Goal: Task Accomplishment & Management: Use online tool/utility

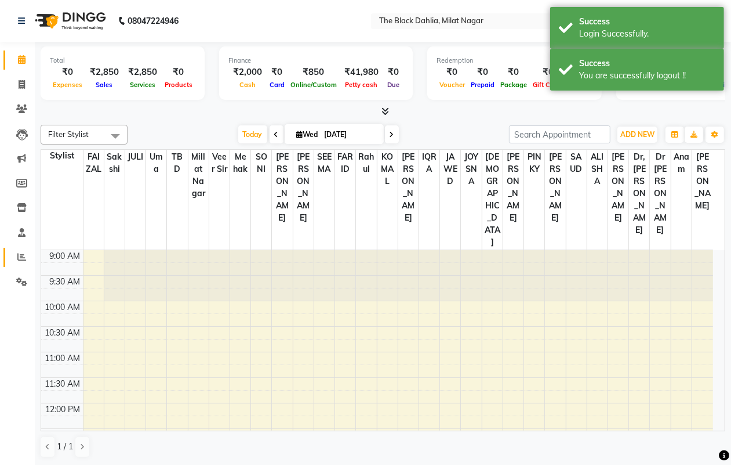
click at [19, 256] on icon at bounding box center [21, 256] width 9 height 9
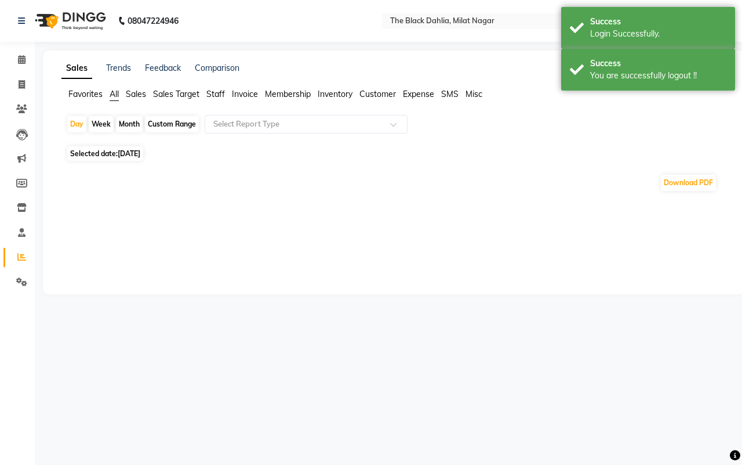
click at [150, 126] on div "Custom Range" at bounding box center [172, 124] width 54 height 16
select select "9"
select select "2025"
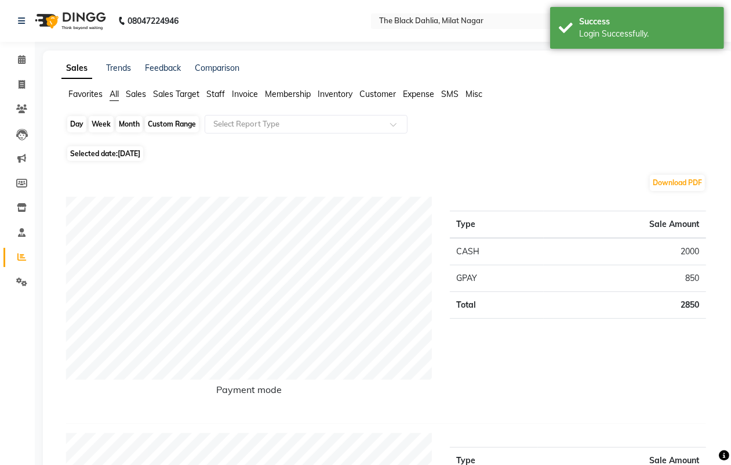
click at [157, 128] on div "Custom Range" at bounding box center [172, 124] width 54 height 16
select select "9"
select select "2025"
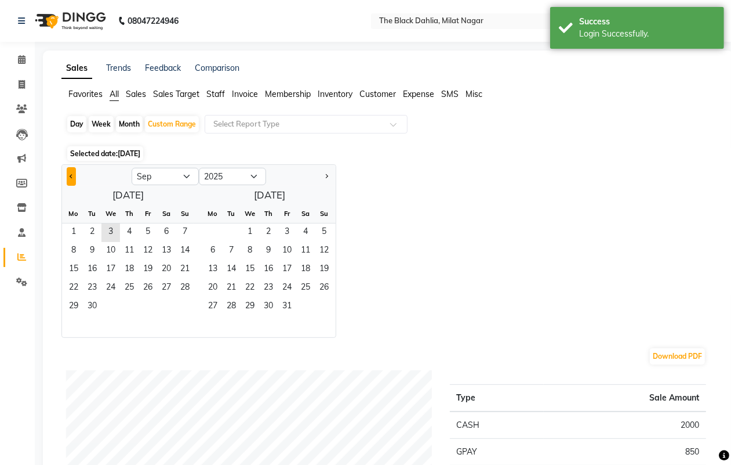
click at [68, 175] on button "Previous month" at bounding box center [71, 176] width 9 height 19
select select "7"
click at [93, 227] on span "1" at bounding box center [92, 232] width 19 height 19
click at [133, 309] on span "31" at bounding box center [129, 307] width 19 height 19
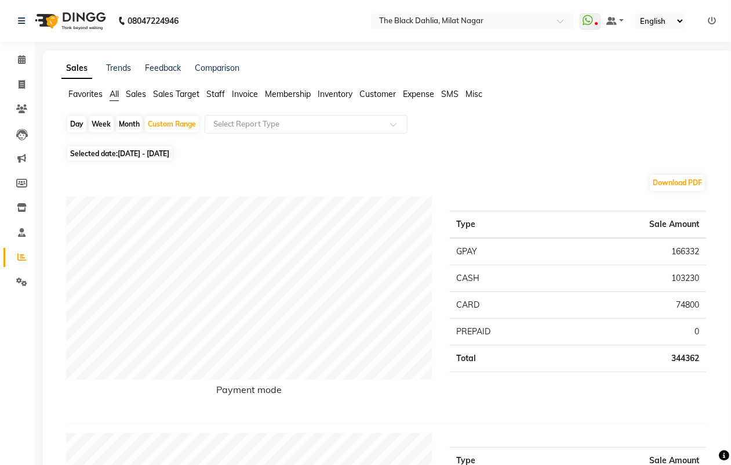
click at [169, 155] on span "01-07-2025 - 31-07-2025" at bounding box center [144, 153] width 52 height 9
select select "7"
select select "2025"
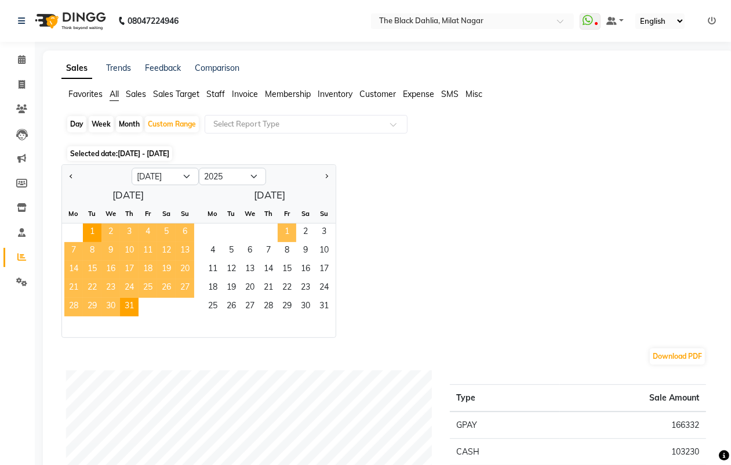
click at [282, 232] on span "1" at bounding box center [287, 232] width 19 height 19
select select "8"
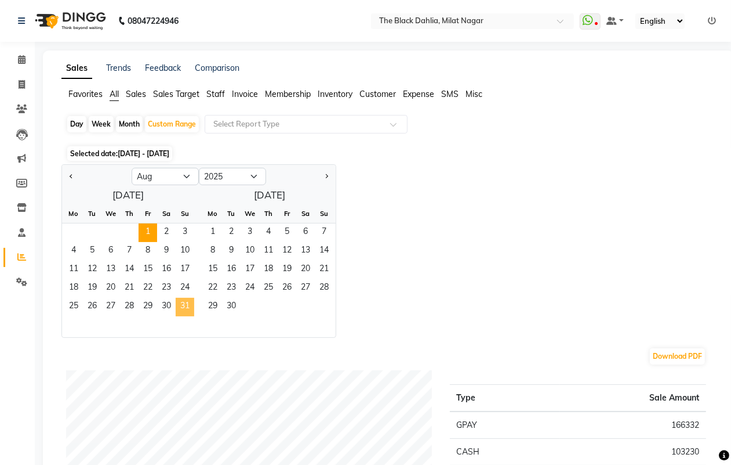
click at [184, 304] on span "31" at bounding box center [185, 307] width 19 height 19
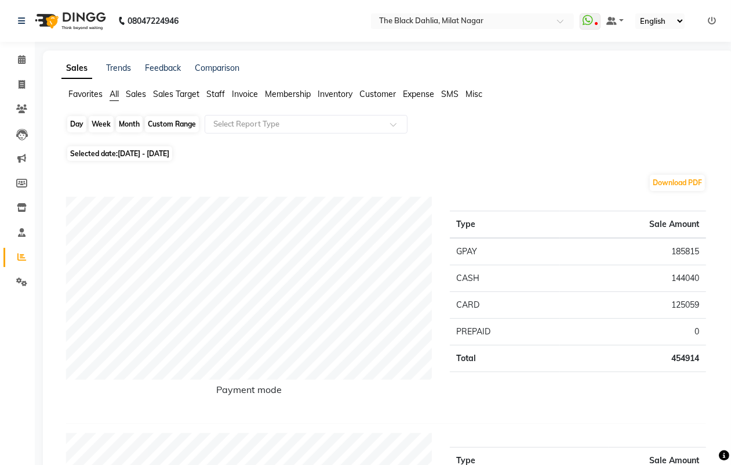
click at [168, 121] on div "Custom Range" at bounding box center [172, 124] width 54 height 16
select select "8"
select select "2025"
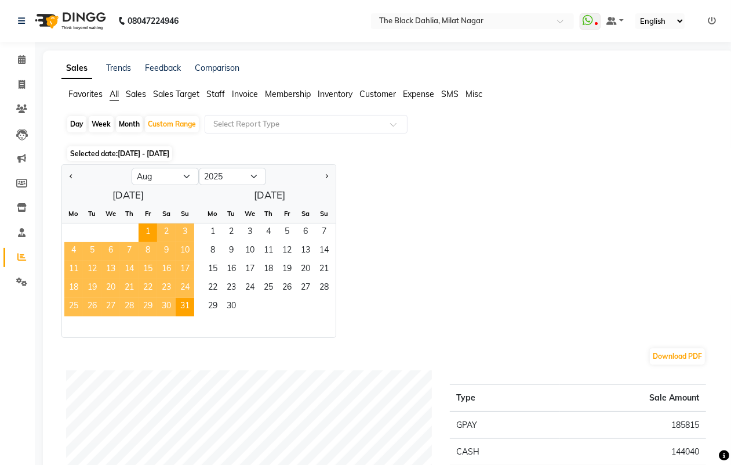
click at [443, 211] on div "Jan Feb Mar Apr May Jun Jul Aug Sep Oct Nov Dec 2015 2016 2017 2018 2019 2020 2…" at bounding box center [388, 250] width 654 height 173
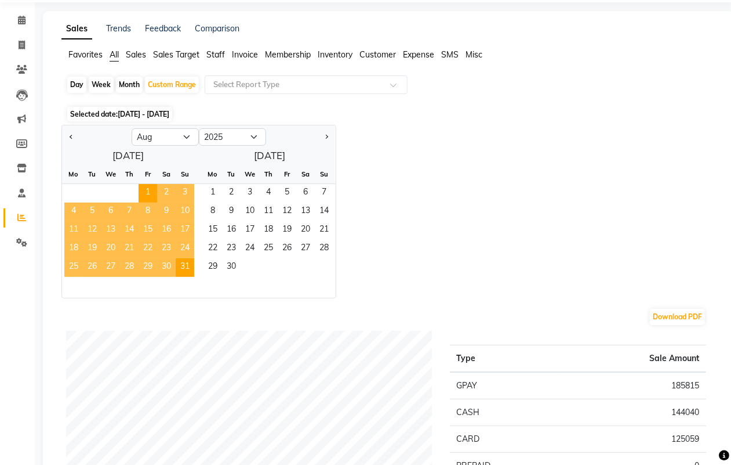
scroll to position [72, 0]
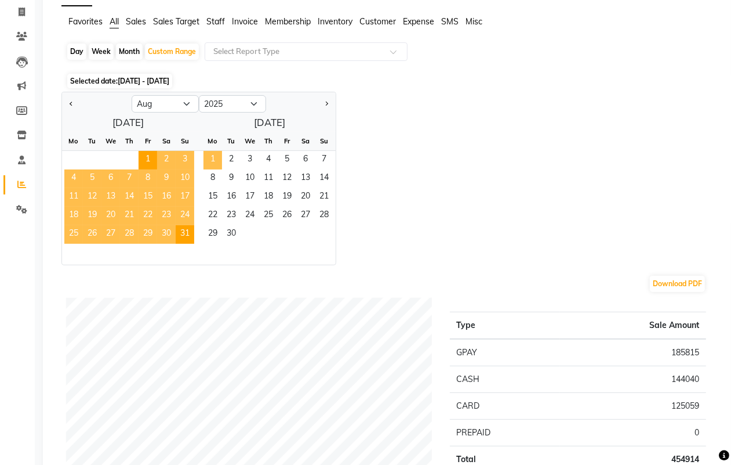
click at [216, 164] on span "1" at bounding box center [213, 160] width 19 height 19
select select "9"
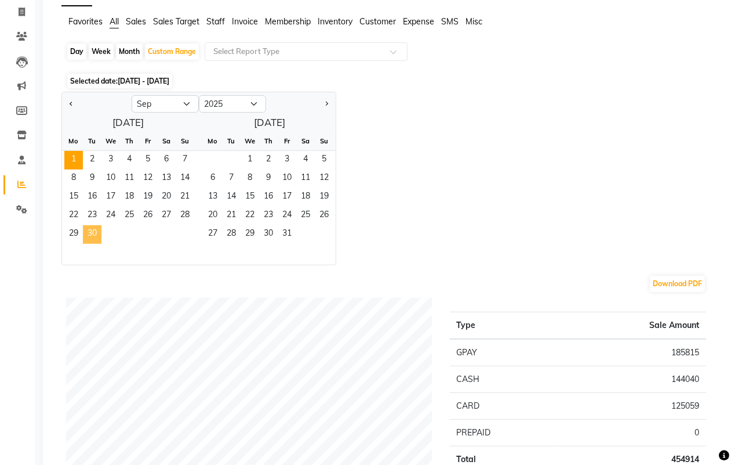
click at [97, 238] on span "30" at bounding box center [92, 234] width 19 height 19
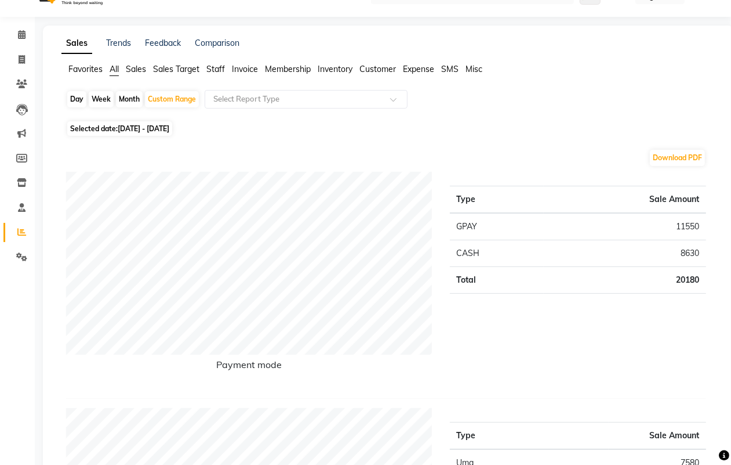
scroll to position [0, 0]
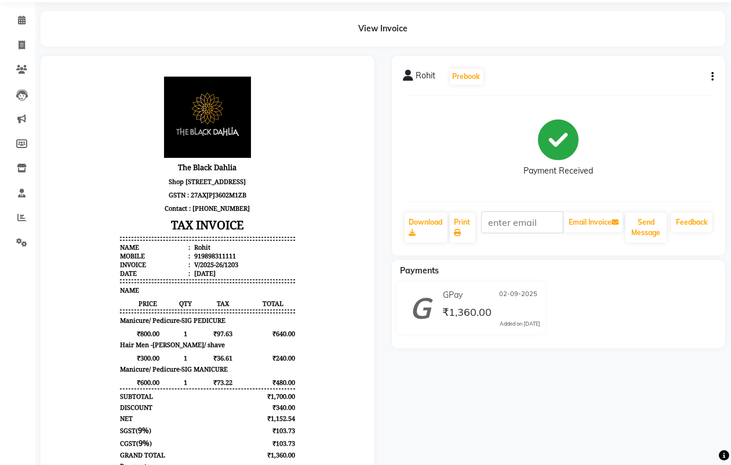
scroll to position [72, 0]
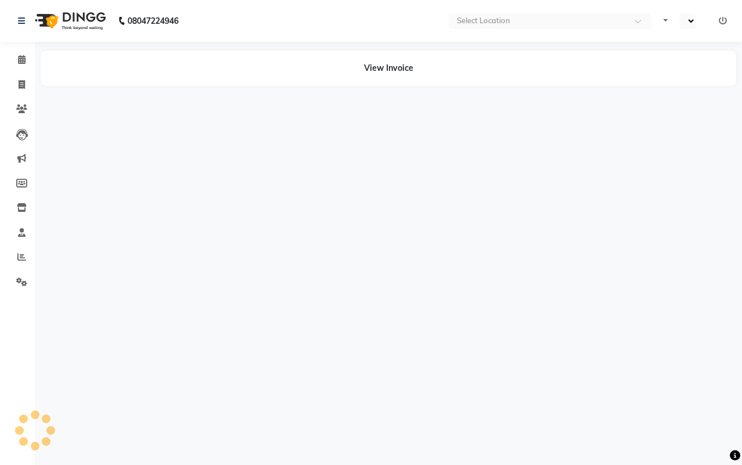
select select "en"
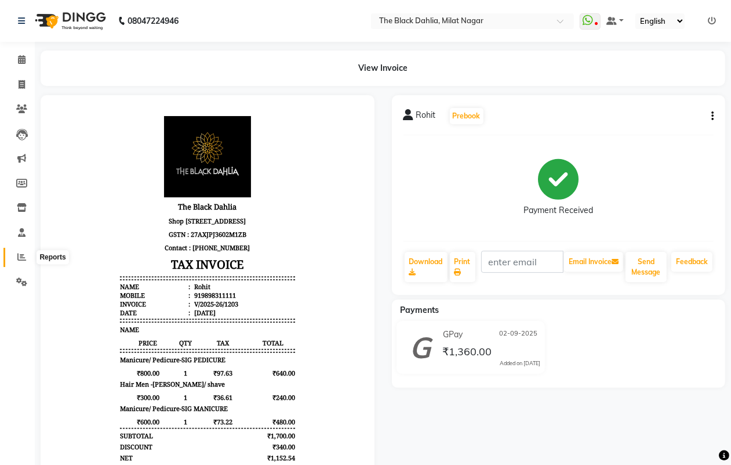
click at [16, 259] on span at bounding box center [22, 257] width 20 height 13
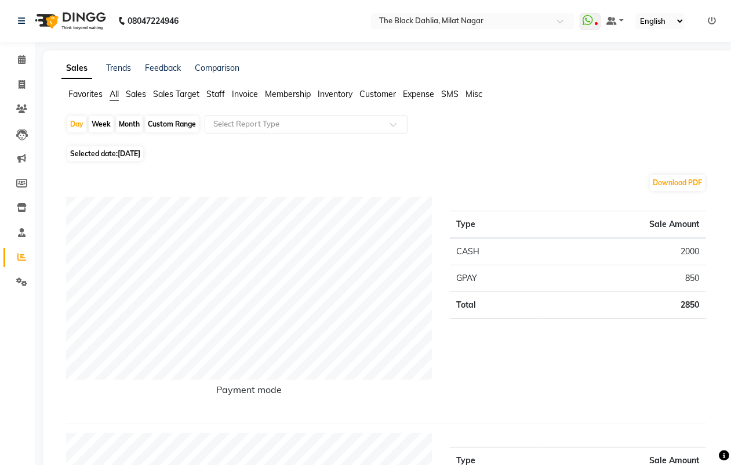
click at [189, 123] on div "Custom Range" at bounding box center [172, 124] width 54 height 16
select select "9"
select select "2025"
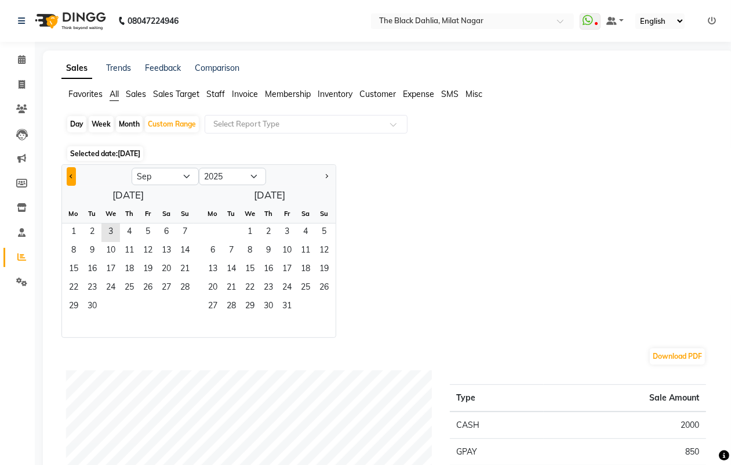
click at [71, 177] on span "Previous month" at bounding box center [72, 175] width 4 height 4
select select "8"
click at [144, 228] on span "1" at bounding box center [148, 232] width 19 height 19
click at [229, 309] on span "30" at bounding box center [231, 307] width 19 height 19
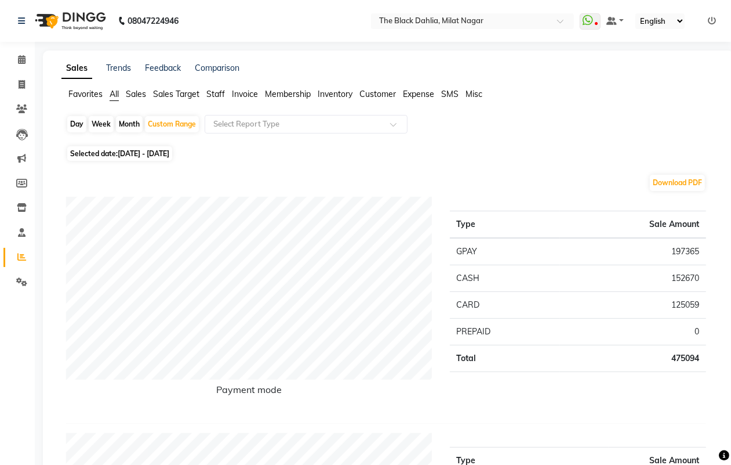
click at [157, 149] on span "01-08-2025 - 30-09-2025" at bounding box center [144, 153] width 52 height 9
select select "8"
select select "2025"
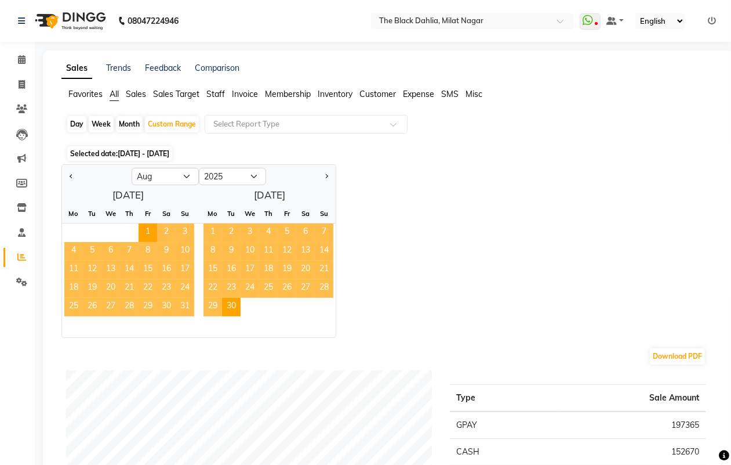
click at [427, 267] on div "Jan Feb Mar Apr May Jun Jul Aug Sep Oct Nov Dec 2015 2016 2017 2018 2019 2020 2…" at bounding box center [388, 250] width 654 height 173
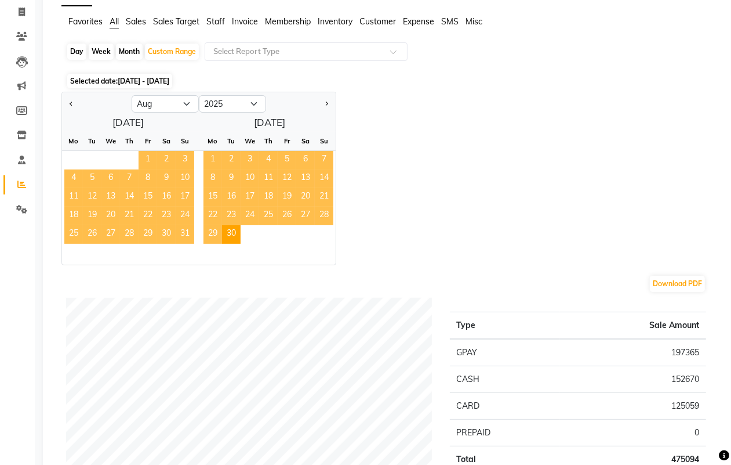
click at [148, 162] on span "1" at bounding box center [148, 160] width 19 height 19
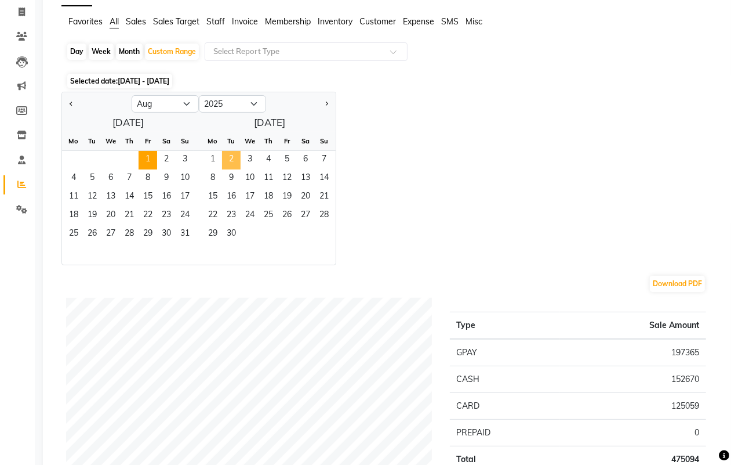
click at [234, 159] on span "2" at bounding box center [231, 160] width 19 height 19
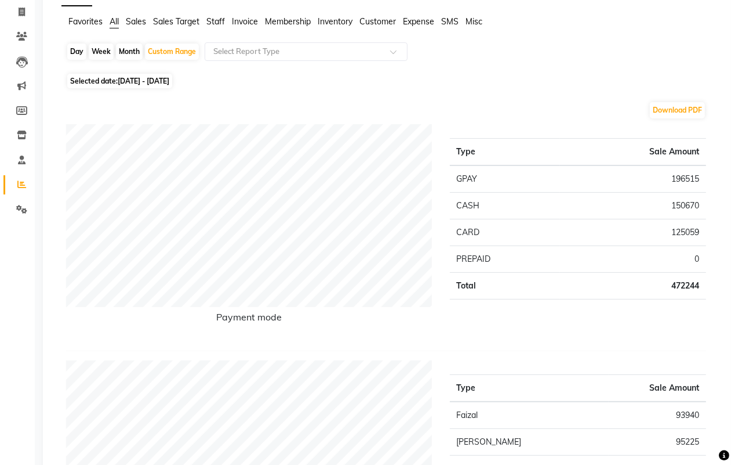
click at [162, 83] on span "01-08-2025 - 02-09-2025" at bounding box center [144, 81] width 52 height 9
select select "8"
select select "2025"
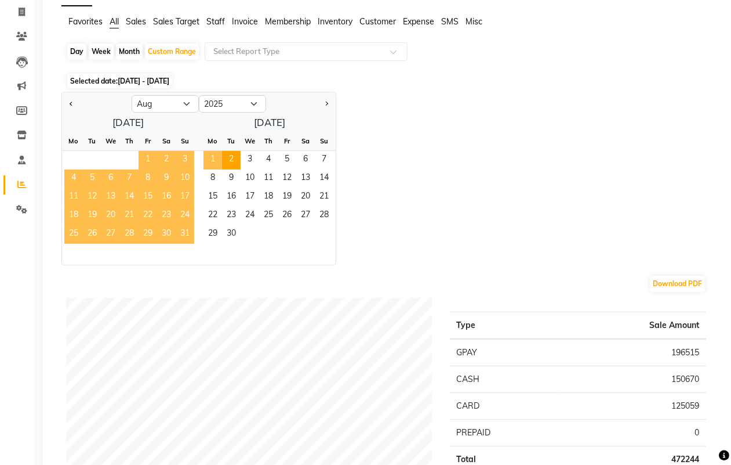
click at [142, 155] on span "1" at bounding box center [148, 160] width 19 height 19
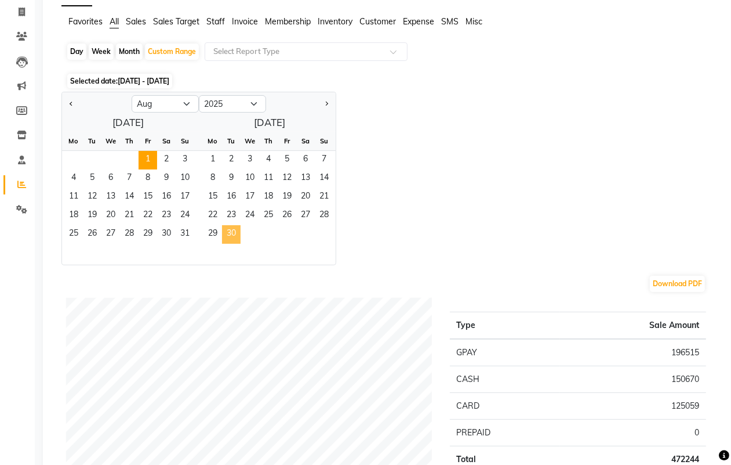
click at [233, 233] on span "30" at bounding box center [231, 234] width 19 height 19
